Goal: Task Accomplishment & Management: Complete application form

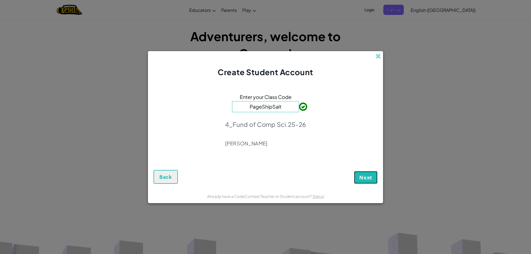
click at [361, 182] on button "Next" at bounding box center [365, 177] width 23 height 13
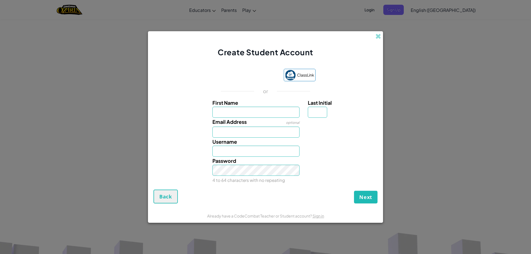
drag, startPoint x: 361, startPoint y: 182, endPoint x: 243, endPoint y: 56, distance: 173.0
click at [243, 56] on span "Create Student Account" at bounding box center [264, 52] width 95 height 10
click at [259, 67] on div "ClassLink or First Name Last Initial Email Address optional Username Password 4…" at bounding box center [265, 126] width 224 height 126
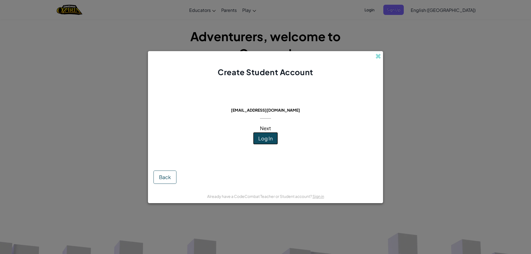
click at [263, 138] on span "Log In" at bounding box center [265, 138] width 14 height 6
